Goal: Check status: Check status

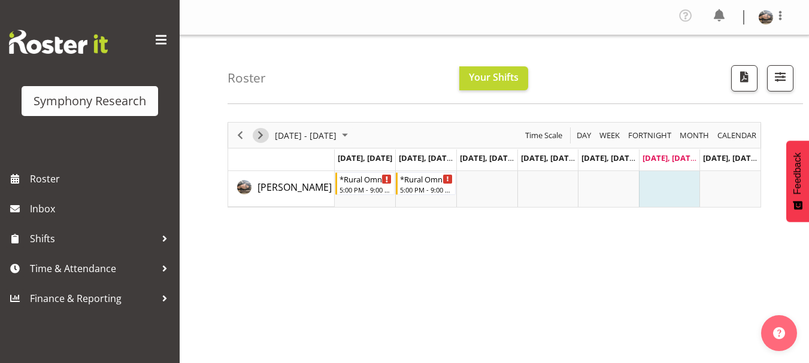
click at [263, 129] on span "Next" at bounding box center [260, 135] width 14 height 15
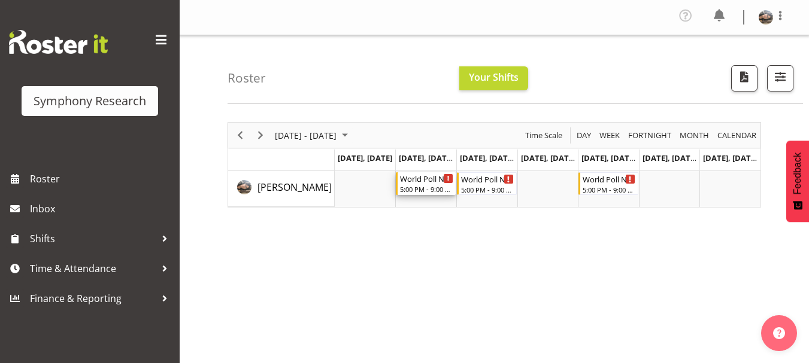
click at [450, 180] on div "Timeline Week of September 6, 2025" at bounding box center [448, 178] width 9 height 9
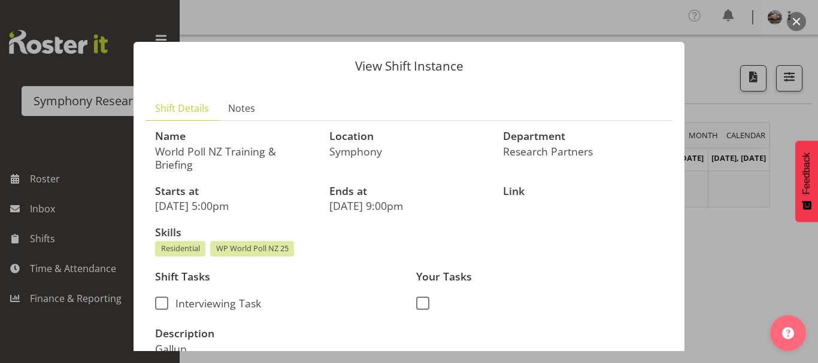
click at [723, 250] on div at bounding box center [409, 181] width 818 height 363
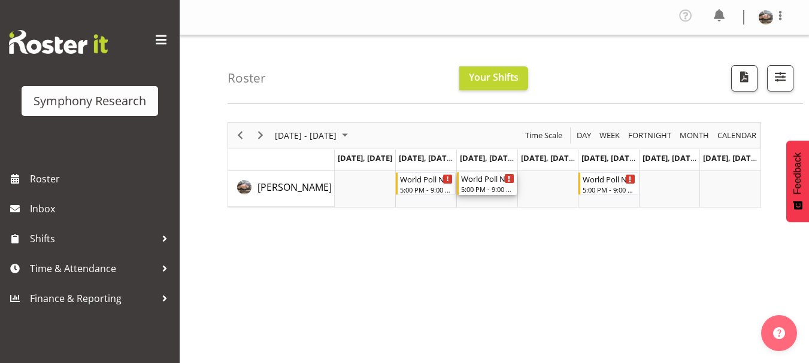
click at [508, 178] on icon "Timeline Week of September 6, 2025" at bounding box center [509, 179] width 2 height 6
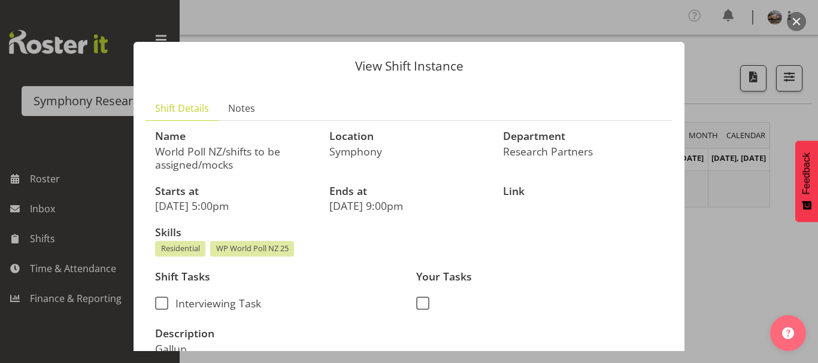
click at [734, 278] on div at bounding box center [409, 181] width 818 height 363
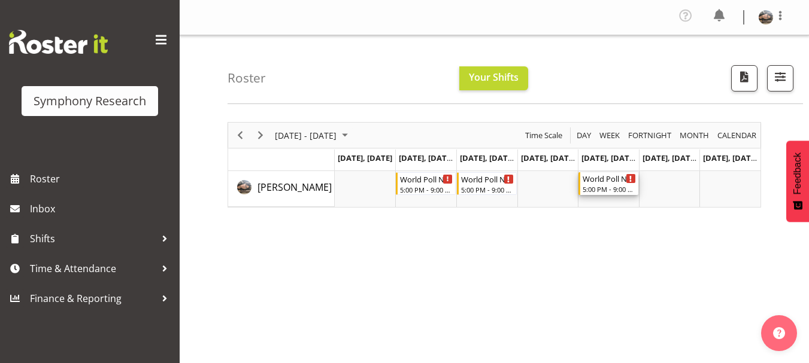
click at [629, 177] on icon "Timeline Week of September 6, 2025" at bounding box center [630, 179] width 2 height 6
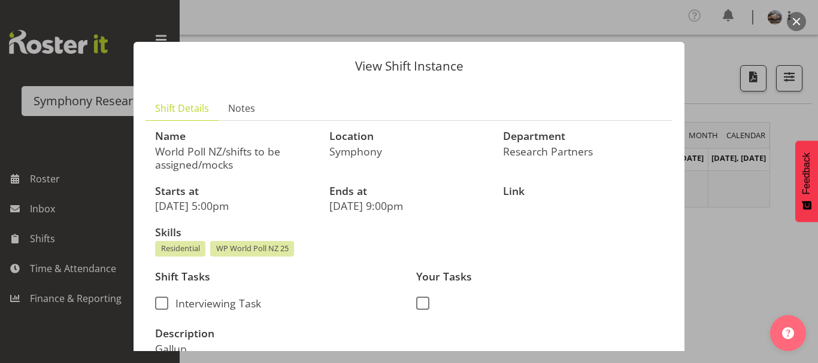
click at [750, 280] on div at bounding box center [409, 181] width 818 height 363
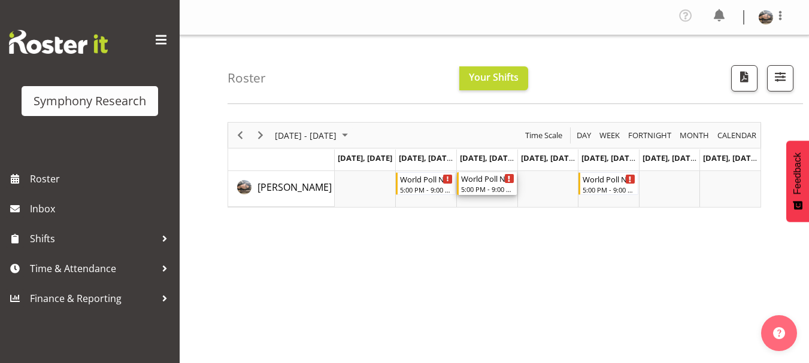
click at [509, 180] on div "Timeline Week of September 6, 2025" at bounding box center [509, 178] width 9 height 9
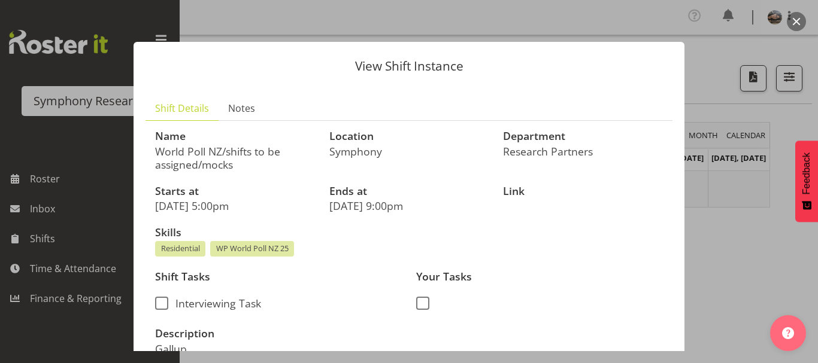
click at [794, 21] on button "button" at bounding box center [796, 21] width 19 height 19
